Goal: Information Seeking & Learning: Learn about a topic

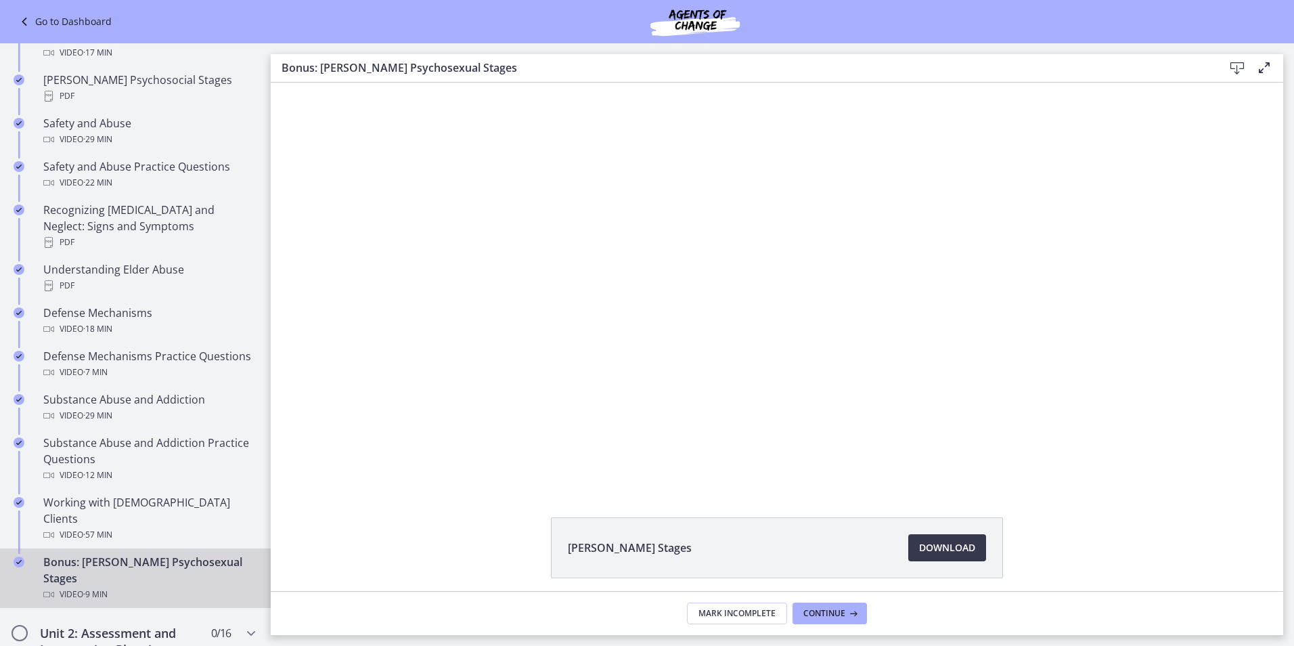
scroll to position [609, 0]
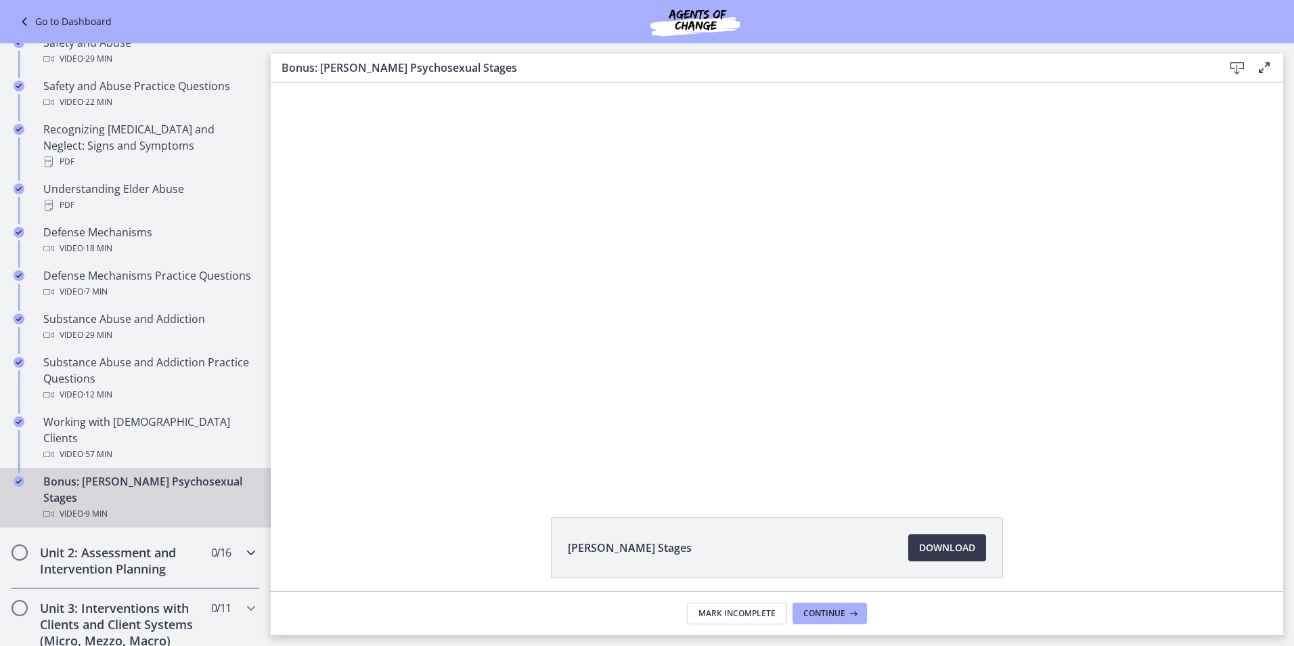
click at [101, 544] on h2 "Unit 2: Assessment and Intervention Planning" at bounding box center [122, 560] width 165 height 32
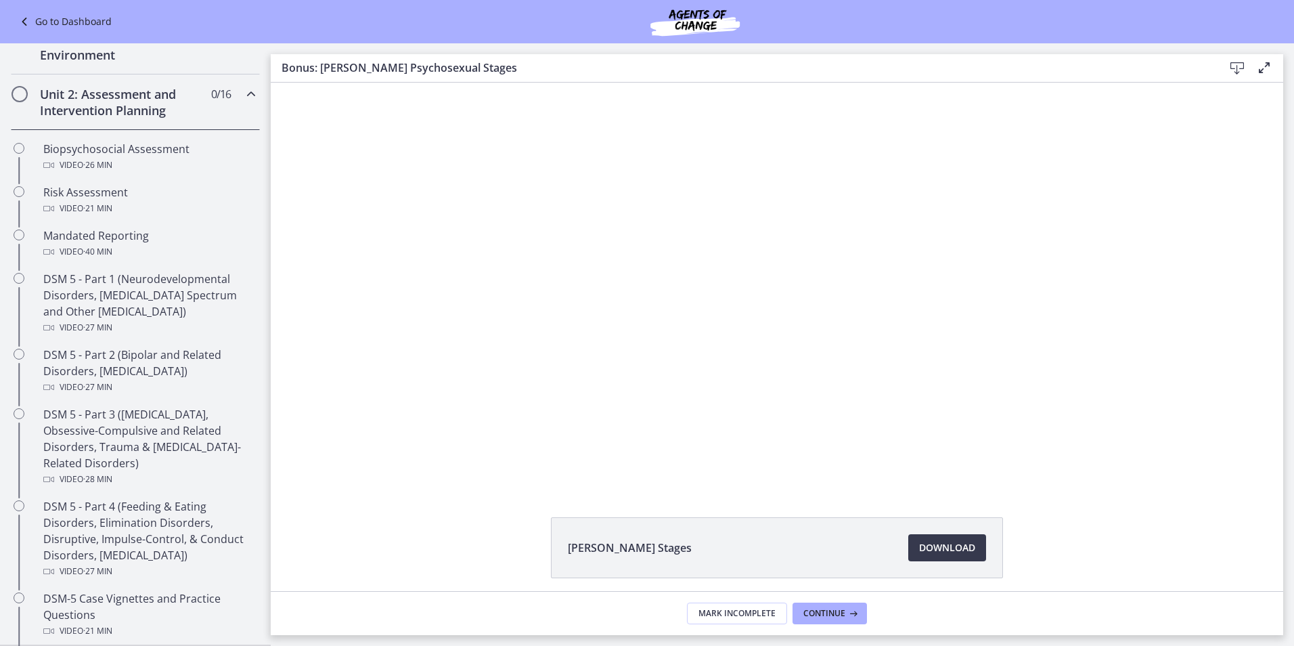
scroll to position [339, 0]
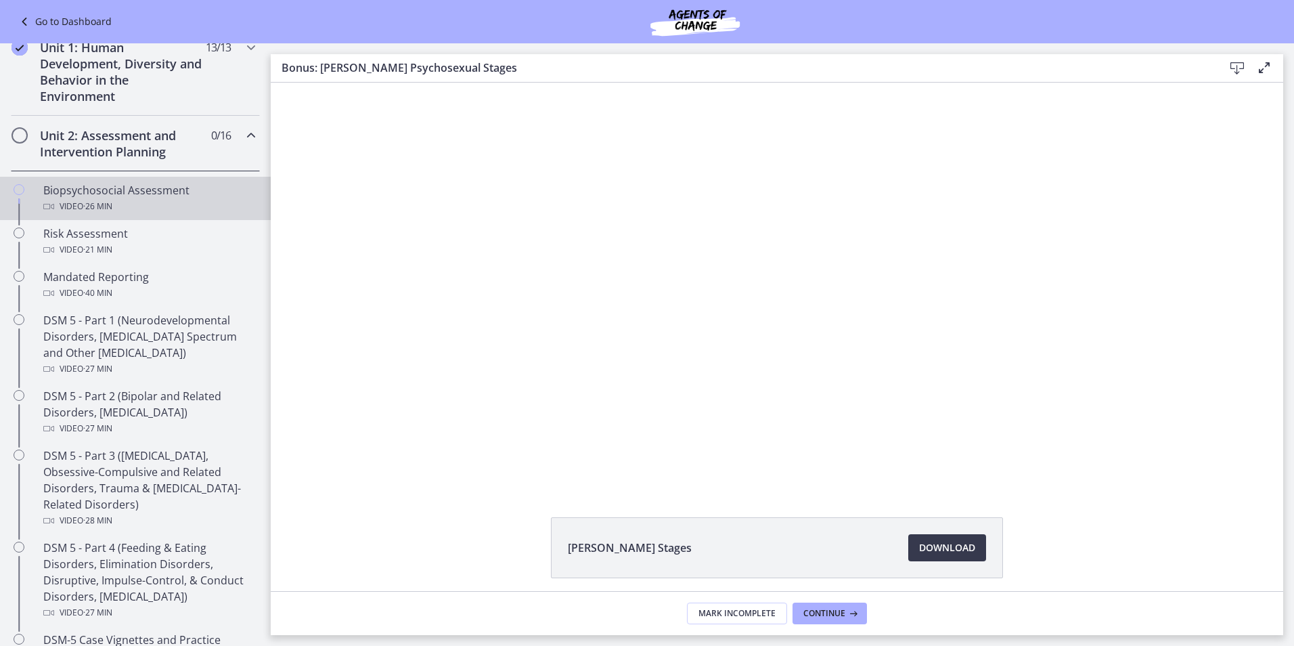
click at [119, 197] on div "Biopsychosocial Assessment Video · 26 min" at bounding box center [148, 198] width 211 height 32
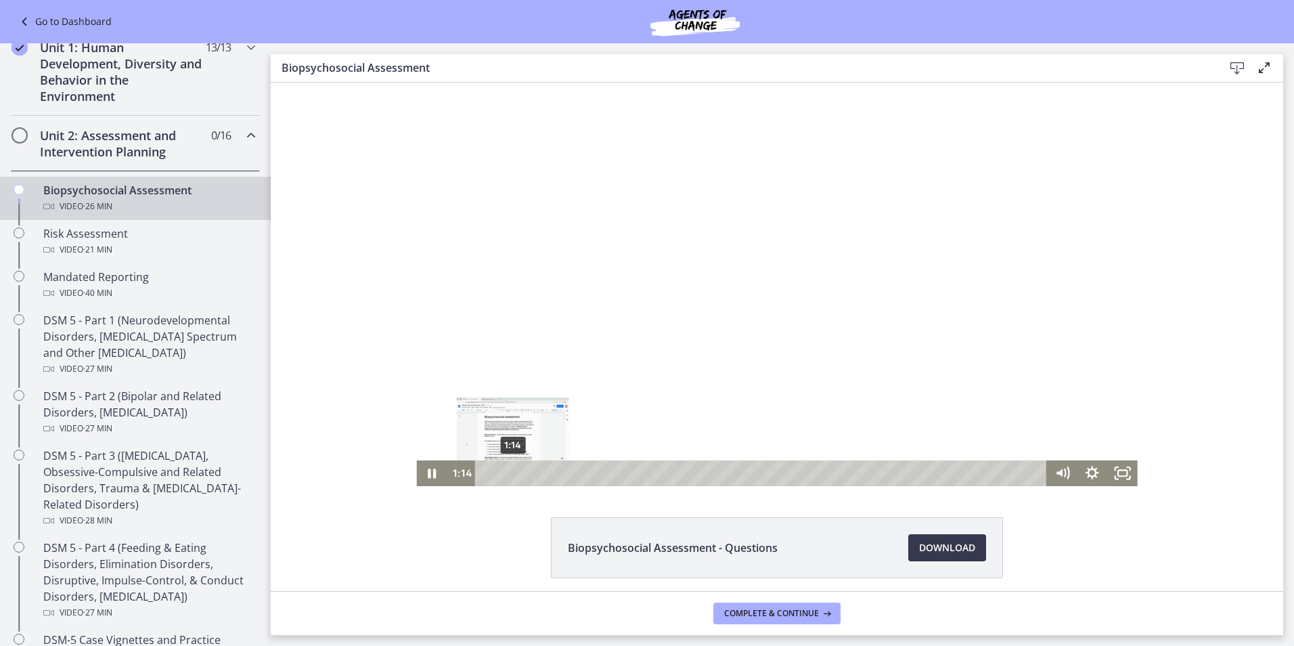
click at [508, 471] on div "1:14" at bounding box center [764, 473] width 554 height 26
click at [498, 473] on div "0:47" at bounding box center [764, 473] width 554 height 26
click at [492, 472] on div "0:34" at bounding box center [764, 473] width 554 height 26
click at [487, 474] on div "0:15" at bounding box center [764, 473] width 554 height 26
click at [492, 475] on div "Playbar" at bounding box center [496, 473] width 8 height 8
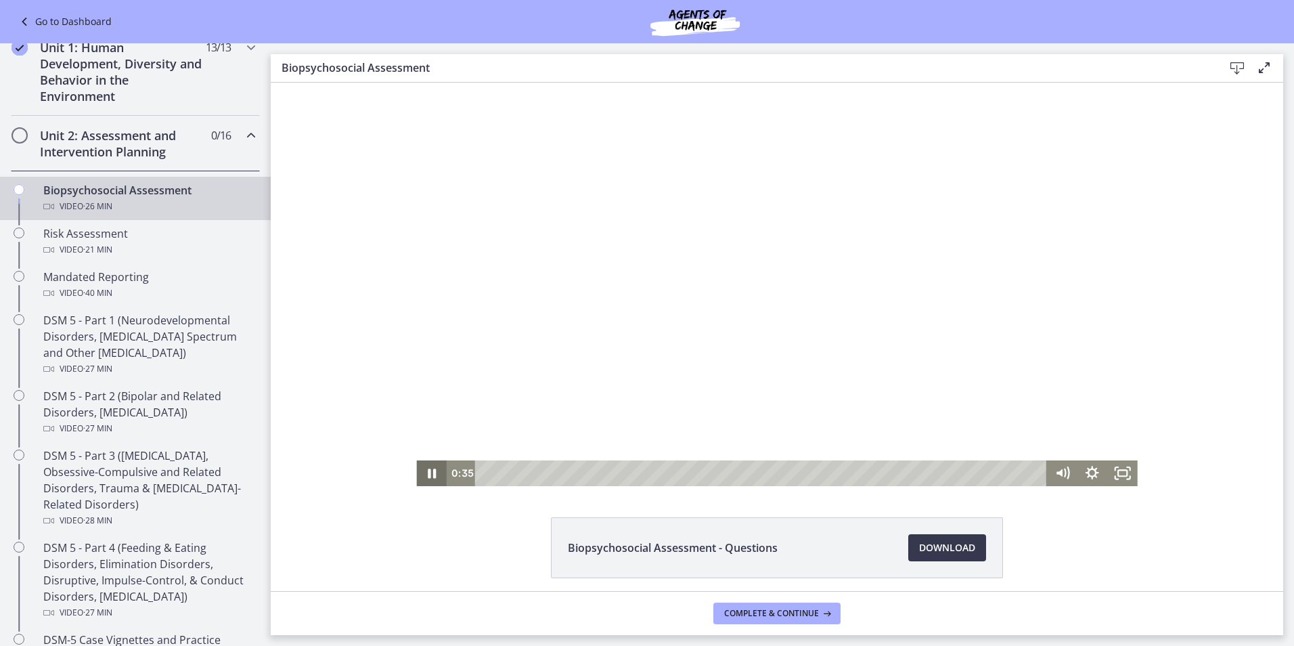
click at [432, 470] on icon "Pause" at bounding box center [431, 473] width 30 height 26
click at [432, 470] on icon "Play Video" at bounding box center [433, 473] width 36 height 31
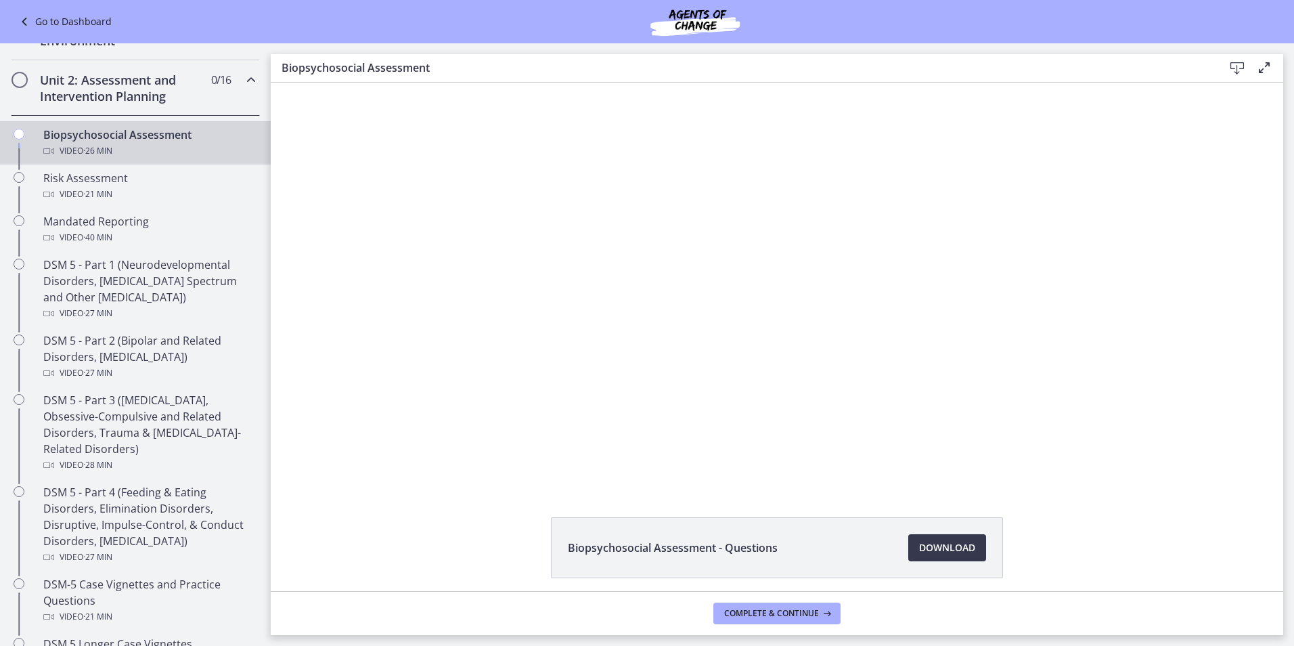
scroll to position [358, 0]
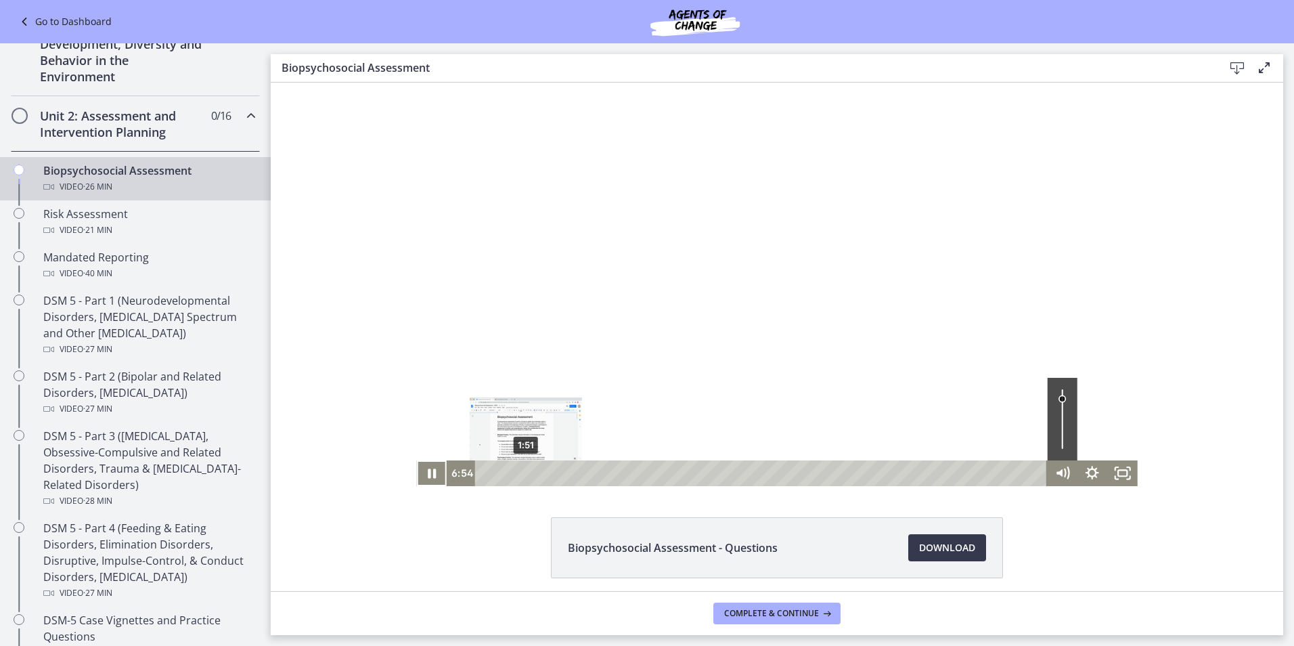
click at [521, 476] on div "1:51" at bounding box center [764, 473] width 554 height 26
click at [427, 476] on icon "Pause" at bounding box center [431, 473] width 30 height 26
click at [431, 472] on icon "Play Video" at bounding box center [433, 473] width 30 height 26
click at [431, 472] on icon "Pause" at bounding box center [432, 474] width 10 height 12
click at [419, 471] on icon "Play Video" at bounding box center [433, 473] width 30 height 26
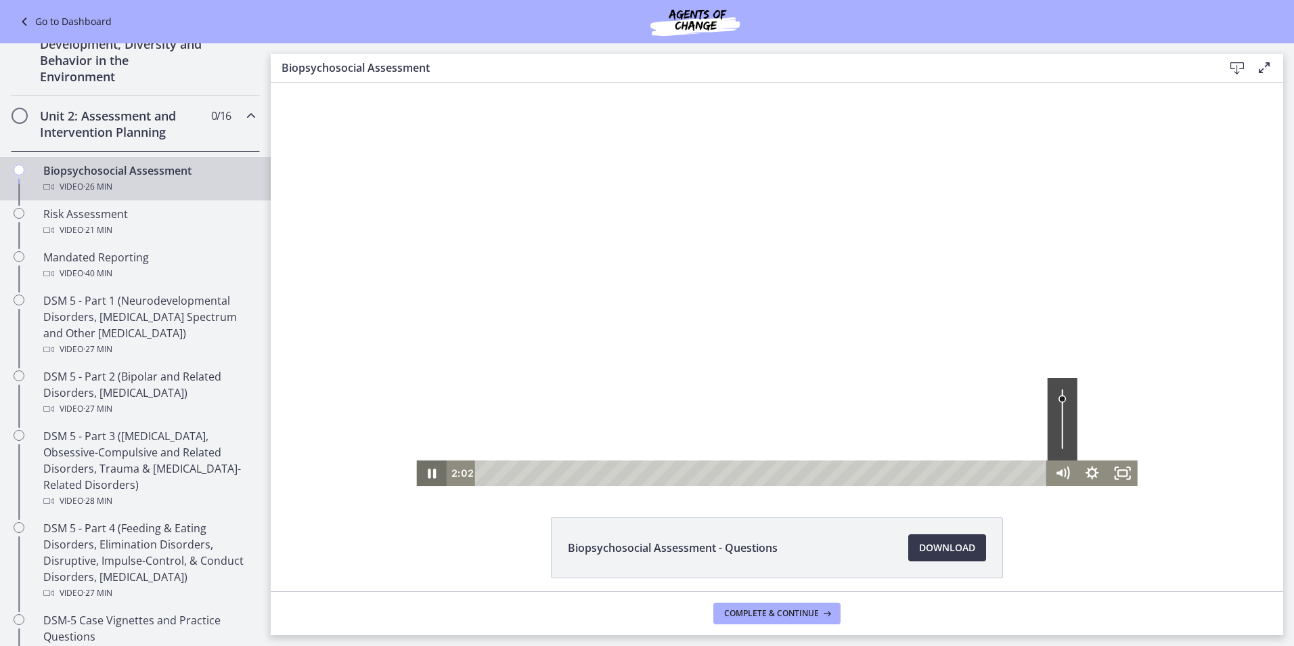
click at [428, 469] on icon "Pause" at bounding box center [431, 473] width 30 height 26
click at [426, 469] on icon "Play Video" at bounding box center [433, 473] width 30 height 26
click at [426, 469] on icon "Pause" at bounding box center [432, 473] width 36 height 31
click at [423, 473] on icon "Play Video" at bounding box center [433, 473] width 36 height 31
click at [1054, 467] on icon "Mute" at bounding box center [1063, 473] width 30 height 26
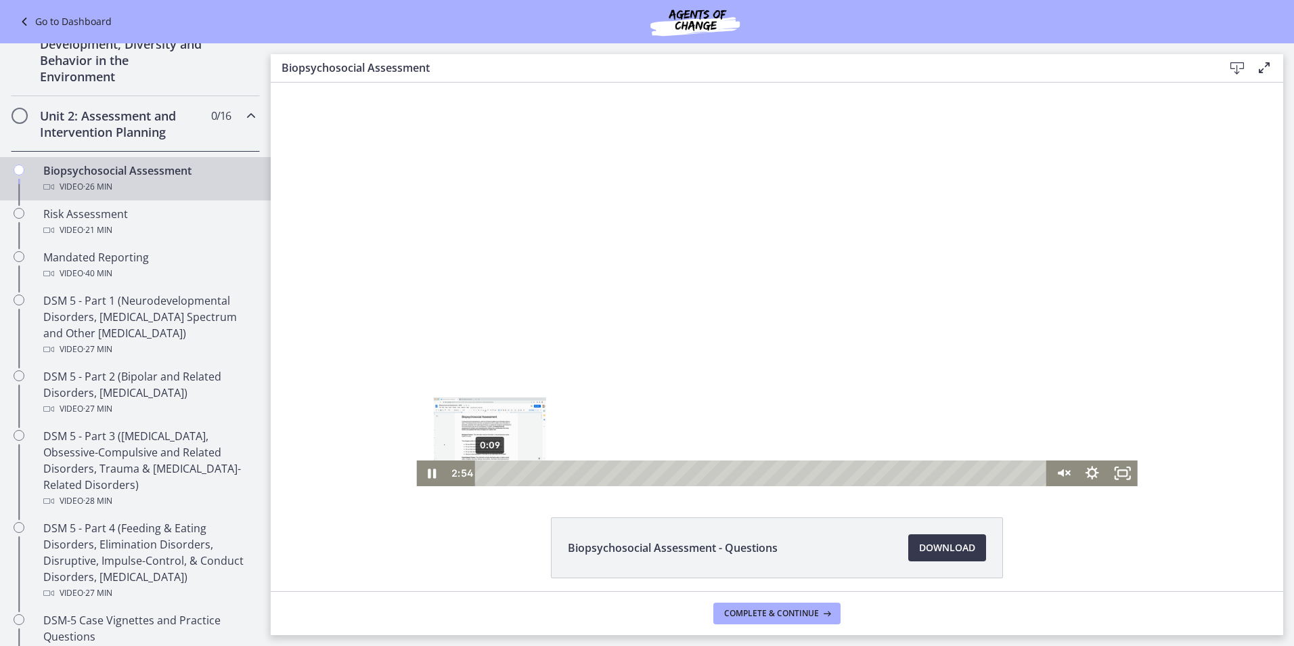
click at [487, 473] on div "0:09" at bounding box center [764, 473] width 554 height 26
drag, startPoint x: 489, startPoint y: 472, endPoint x: 444, endPoint y: 475, distance: 44.8
click at [447, 475] on div "0:20 0:20" at bounding box center [747, 473] width 601 height 26
click at [429, 476] on icon "Pause" at bounding box center [432, 473] width 8 height 9
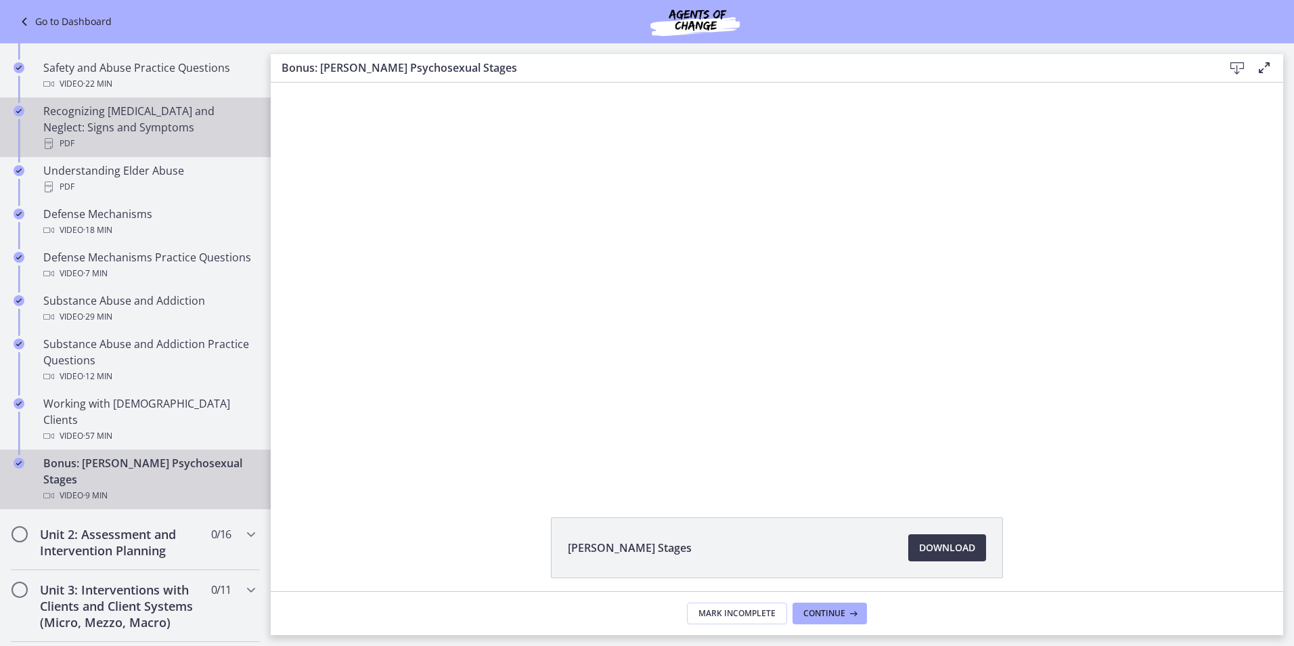
scroll to position [629, 0]
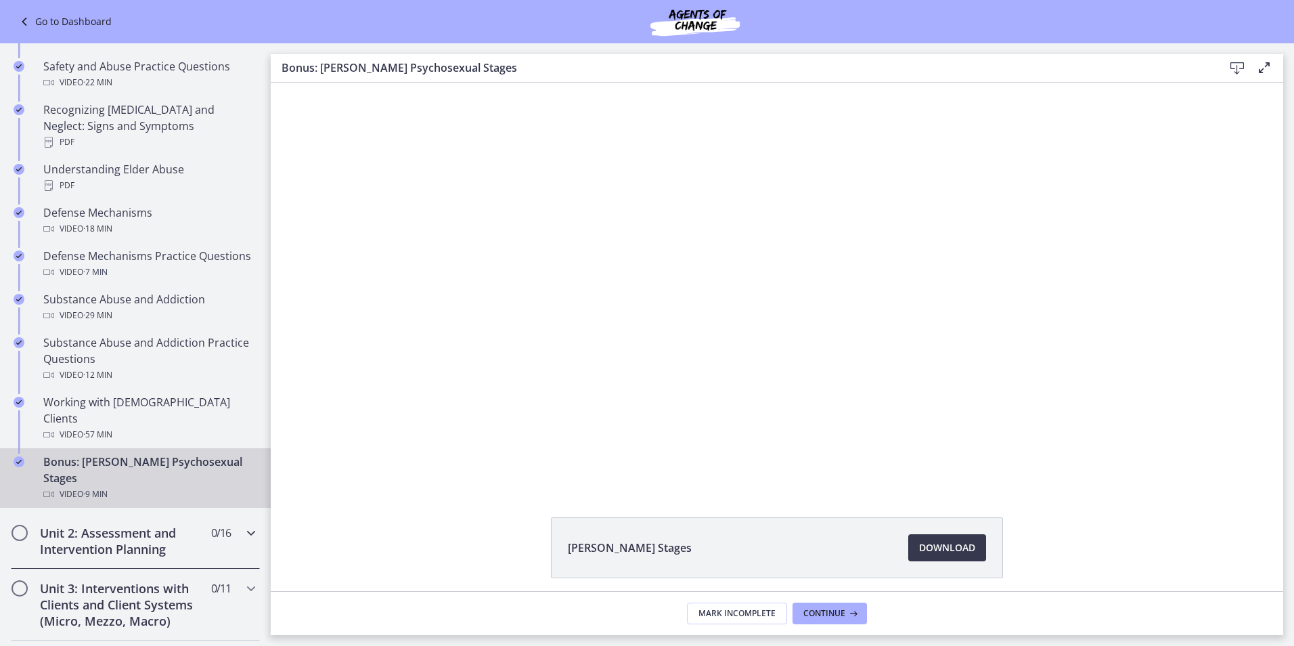
click at [104, 525] on h2 "Unit 2: Assessment and Intervention Planning" at bounding box center [122, 541] width 165 height 32
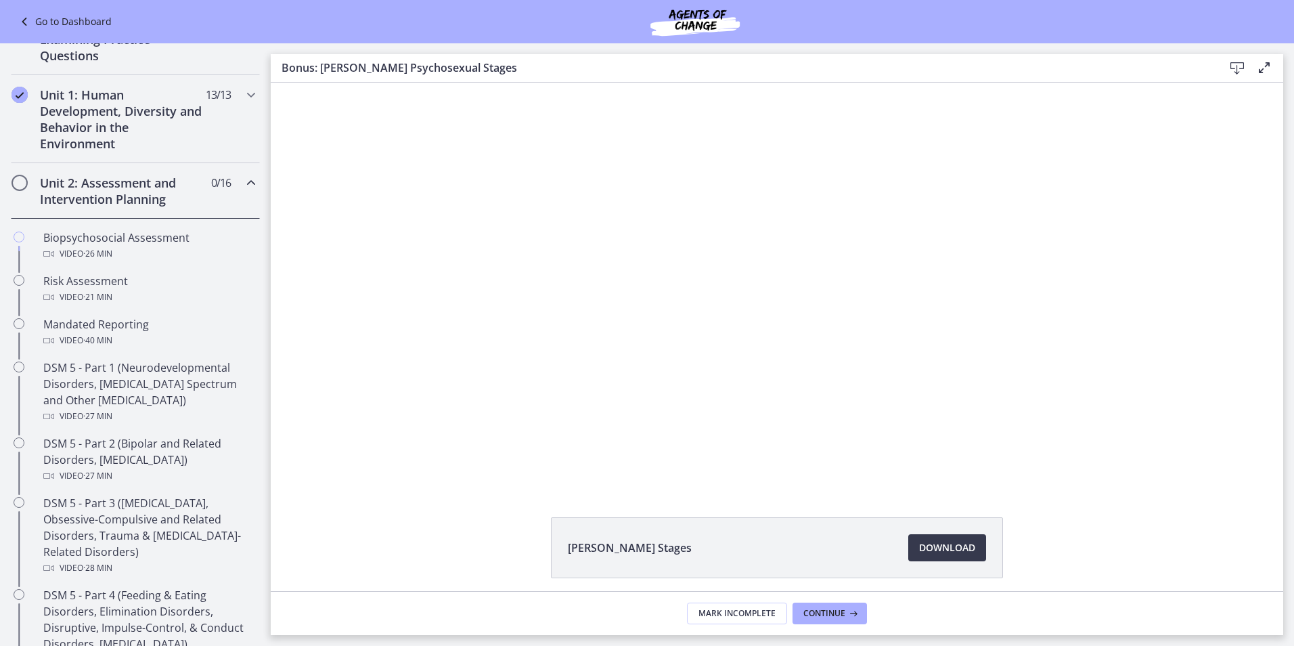
scroll to position [290, 0]
click at [108, 248] on span "· 26 min" at bounding box center [97, 254] width 29 height 16
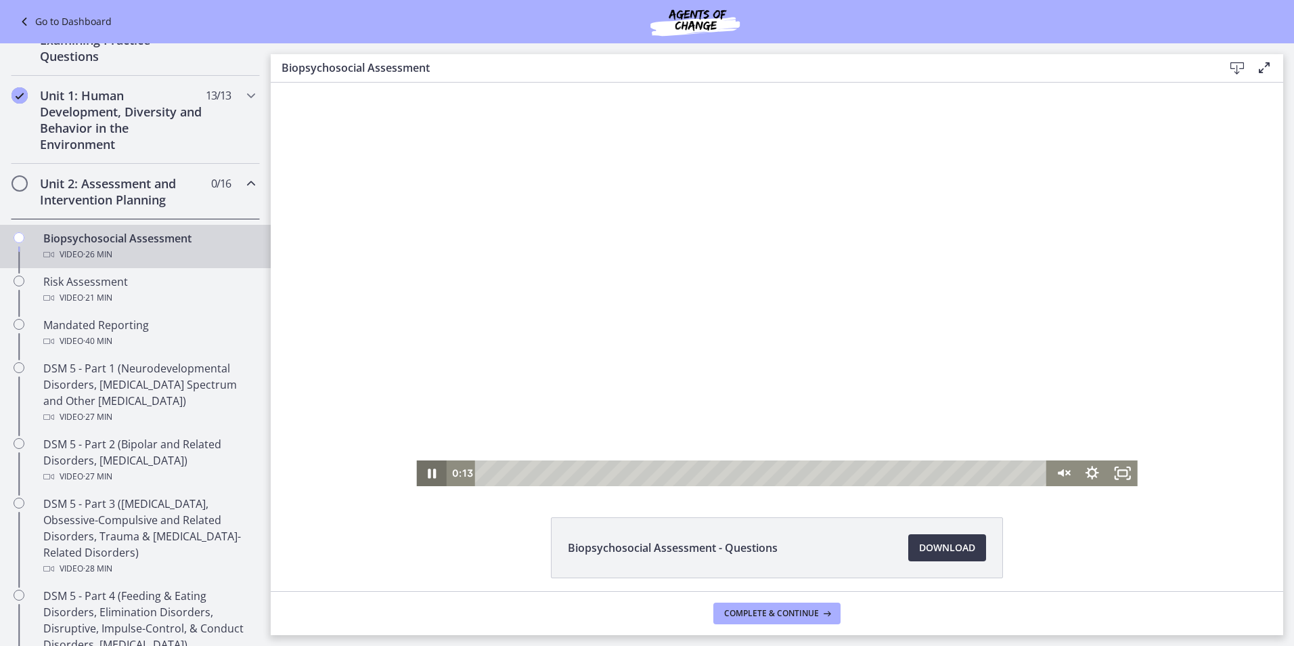
click at [420, 472] on icon "Pause" at bounding box center [431, 473] width 30 height 26
click at [421, 471] on icon "Play Video" at bounding box center [433, 473] width 36 height 31
click at [421, 471] on icon "Pause" at bounding box center [431, 473] width 30 height 26
click at [418, 479] on icon "Play Video" at bounding box center [433, 473] width 30 height 26
click at [1061, 473] on icon "Unmute" at bounding box center [1063, 473] width 36 height 31
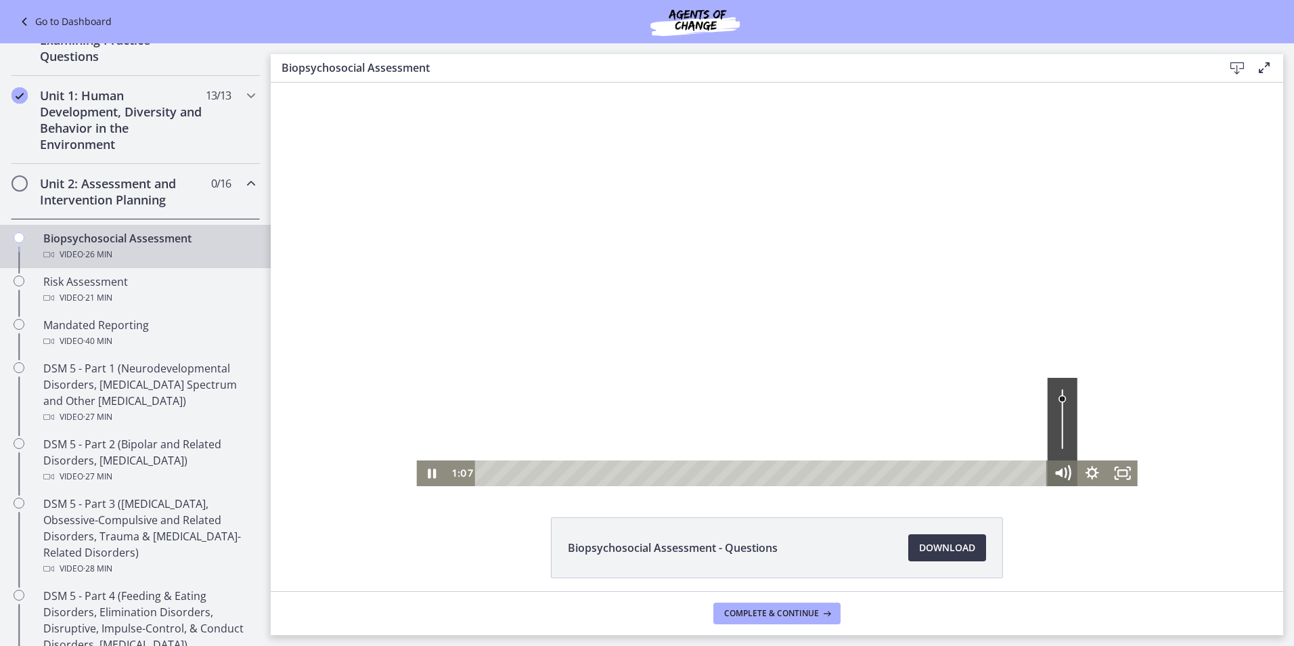
click at [1058, 469] on icon "Mute" at bounding box center [1063, 473] width 36 height 31
click at [1055, 469] on icon "Unmute" at bounding box center [1063, 473] width 36 height 31
click at [1055, 466] on icon "Mute" at bounding box center [1063, 473] width 36 height 31
click at [1055, 466] on icon "Unmute" at bounding box center [1063, 473] width 30 height 26
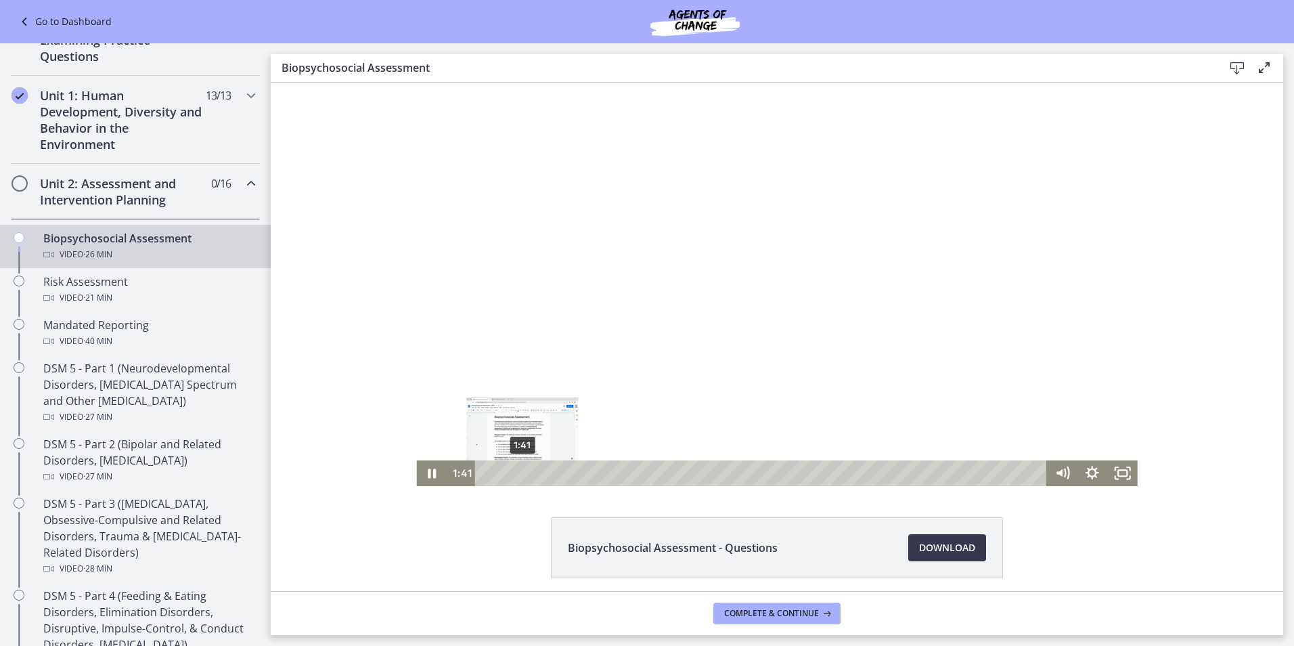
click at [538, 473] on div "1:41" at bounding box center [764, 473] width 554 height 26
click at [539, 473] on div "Playbar" at bounding box center [543, 473] width 8 height 8
click at [427, 473] on icon "Pause" at bounding box center [432, 473] width 36 height 31
click at [429, 473] on icon "Play Video" at bounding box center [432, 473] width 7 height 11
click at [487, 476] on div "0:13" at bounding box center [764, 473] width 554 height 26
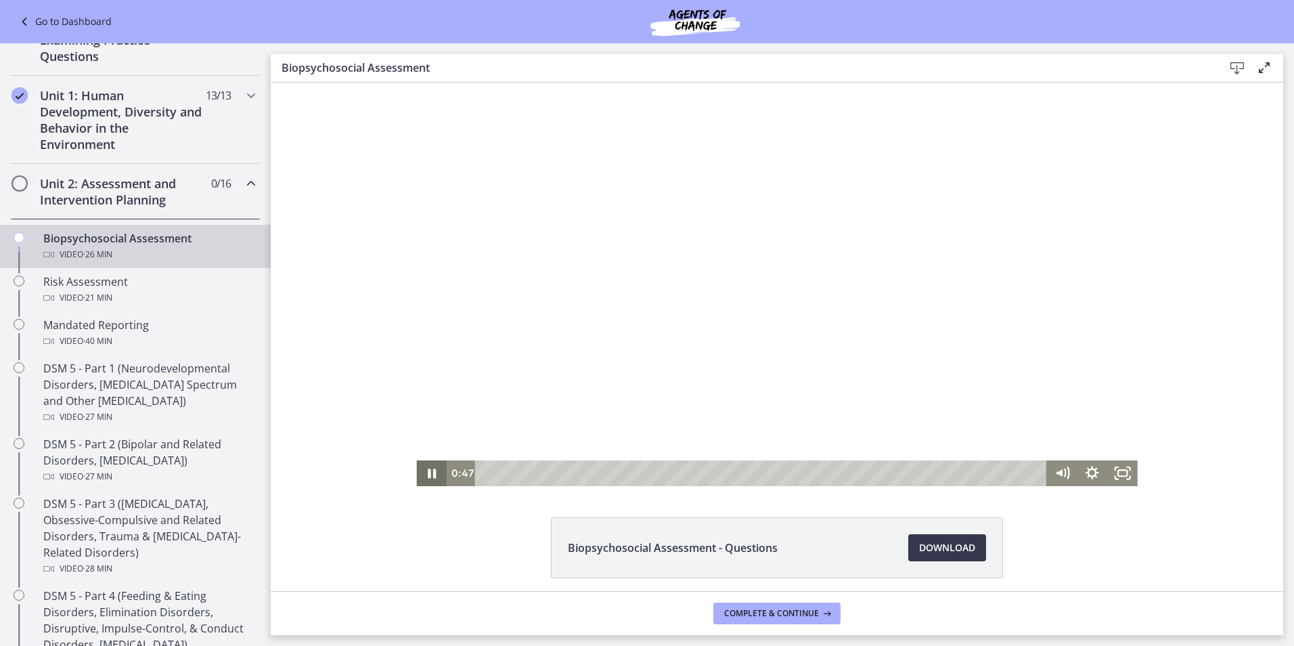
click at [422, 477] on icon "Pause" at bounding box center [431, 473] width 30 height 26
click at [432, 471] on icon "Play Video" at bounding box center [433, 473] width 36 height 31
click at [431, 470] on icon "Pause" at bounding box center [431, 473] width 30 height 26
